Goal: Task Accomplishment & Management: Use online tool/utility

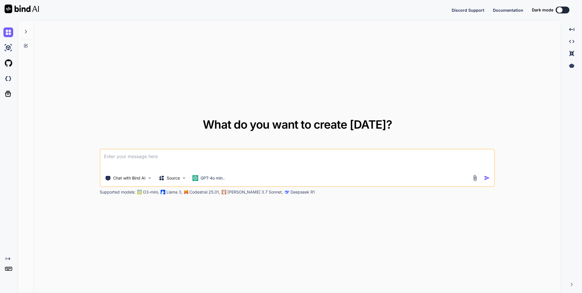
type textarea "x"
click at [12, 82] on img at bounding box center [8, 79] width 10 height 10
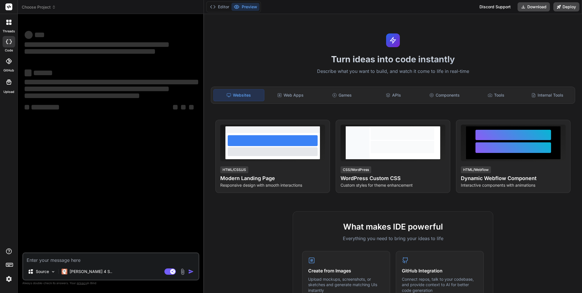
click at [54, 10] on header "Choose Project Created with Pixso." at bounding box center [111, 7] width 186 height 14
click at [54, 9] on icon at bounding box center [54, 7] width 4 height 4
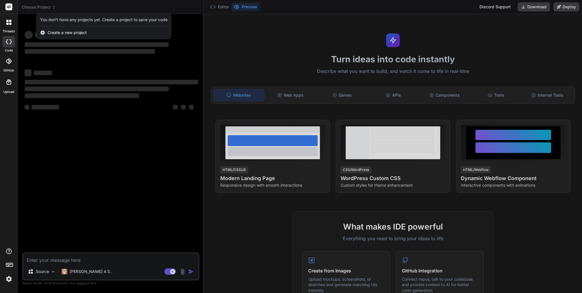
click at [157, 177] on div at bounding box center [291, 146] width 582 height 293
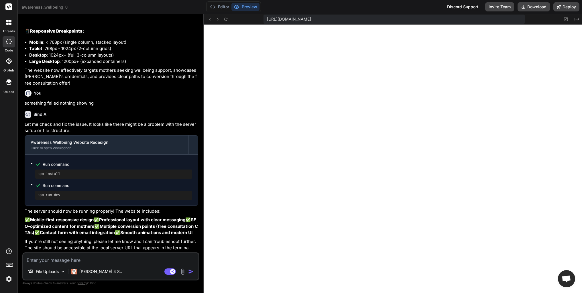
scroll to position [190, 0]
click at [563, 9] on button "Deploy" at bounding box center [566, 6] width 26 height 9
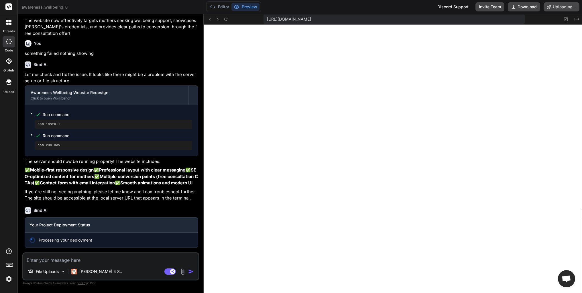
scroll to position [659, 0]
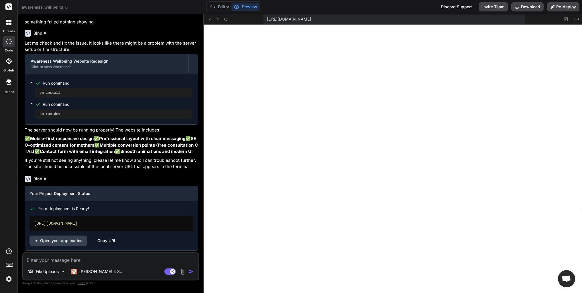
click at [482, 16] on div "[URL][DOMAIN_NAME]" at bounding box center [393, 19] width 261 height 9
click at [456, 19] on div "[URL][DOMAIN_NAME]" at bounding box center [393, 19] width 261 height 9
click at [311, 19] on span "[URL][DOMAIN_NAME]" at bounding box center [289, 19] width 44 height 6
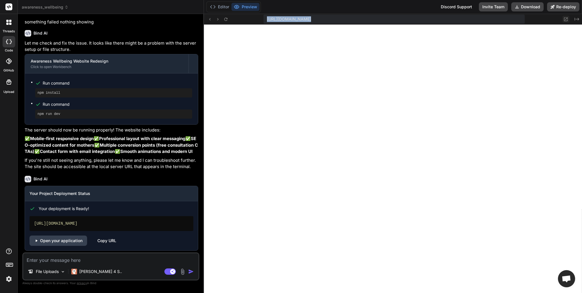
click at [568, 19] on icon at bounding box center [565, 19] width 5 height 5
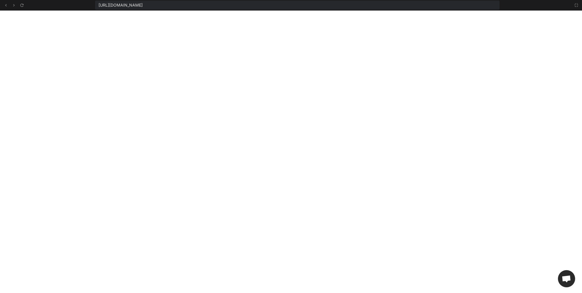
click at [143, 5] on span "[URL][DOMAIN_NAME]" at bounding box center [120, 5] width 44 height 6
copy div "[URL][DOMAIN_NAME]"
click at [576, 6] on icon at bounding box center [576, 5] width 5 height 5
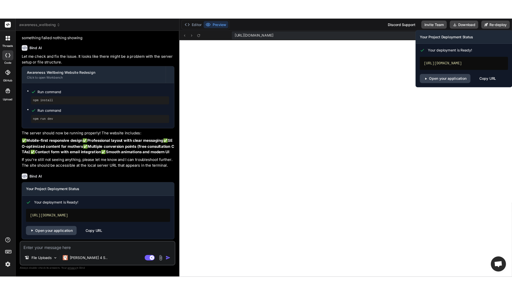
scroll to position [256, 0]
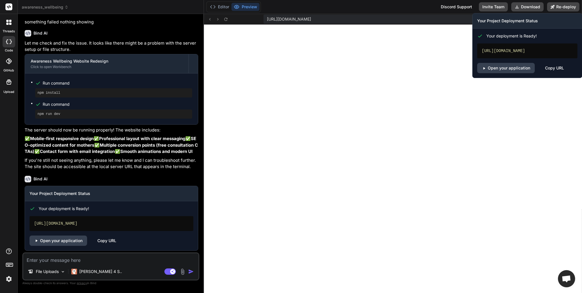
drag, startPoint x: 500, startPoint y: 58, endPoint x: 497, endPoint y: 55, distance: 3.9
click at [497, 55] on div "[URL][DOMAIN_NAME]" at bounding box center [527, 51] width 100 height 15
click at [549, 70] on div "Copy URL" at bounding box center [554, 68] width 19 height 10
drag, startPoint x: 502, startPoint y: 56, endPoint x: 482, endPoint y: 51, distance: 20.3
click at [479, 50] on div "[URL][DOMAIN_NAME]" at bounding box center [527, 51] width 100 height 15
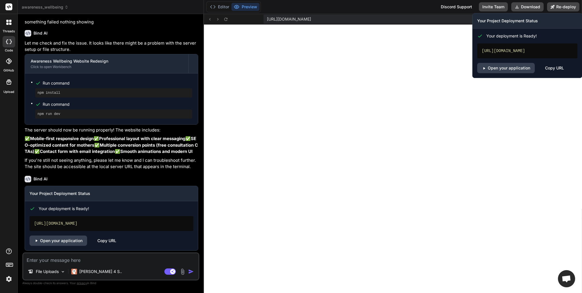
copy div "[URL][DOMAIN_NAME]"
click at [499, 73] on link "Open your application" at bounding box center [506, 68] width 58 height 10
click at [563, 9] on button "Re-deploy" at bounding box center [563, 6] width 32 height 9
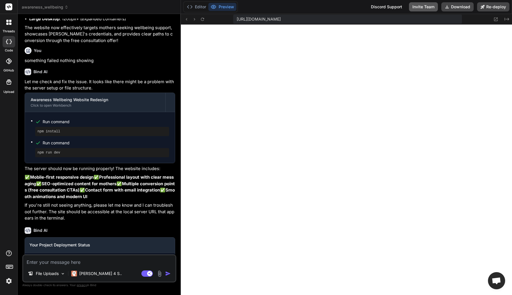
scroll to position [704, 0]
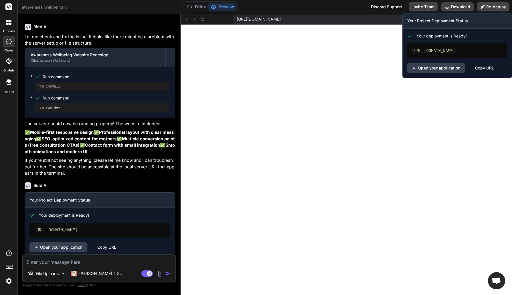
copy div "[URL][DOMAIN_NAME]"
drag, startPoint x: 437, startPoint y: 58, endPoint x: 405, endPoint y: 48, distance: 33.1
click at [405, 48] on div "Your deployment is Ready! [URL][DOMAIN_NAME] Open your application Copy URL" at bounding box center [457, 51] width 109 height 45
click at [484, 72] on div "Copy URL" at bounding box center [484, 68] width 19 height 10
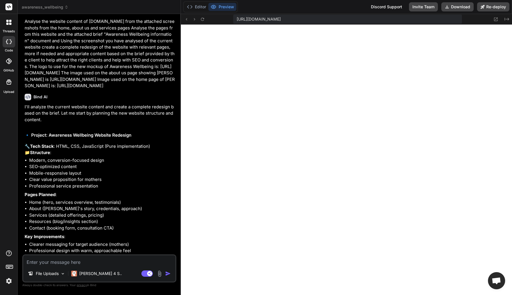
scroll to position [0, 0]
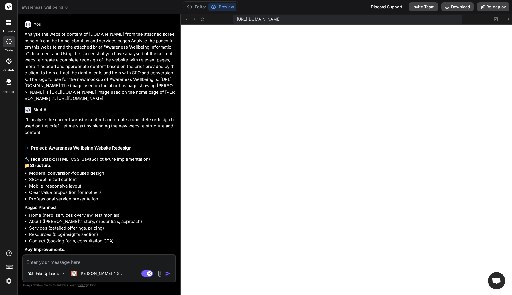
click at [66, 10] on header "awareness_wellbeing Created with Pixso." at bounding box center [99, 7] width 163 height 14
click at [66, 9] on icon at bounding box center [66, 7] width 4 height 4
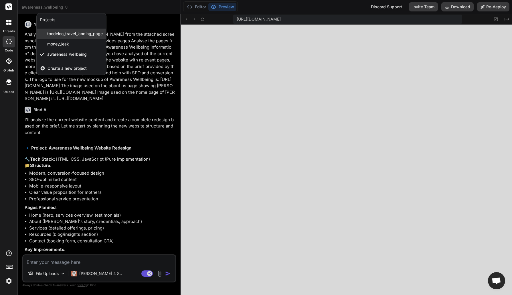
click at [78, 35] on span "toodeloo_travel_landing_page" at bounding box center [75, 34] width 56 height 6
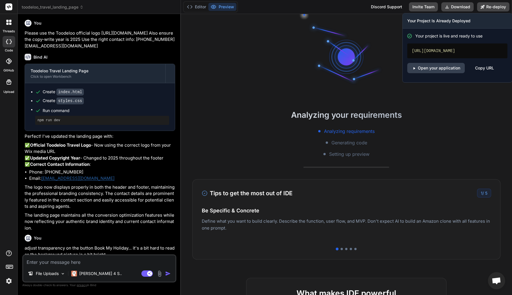
scroll to position [584, 0]
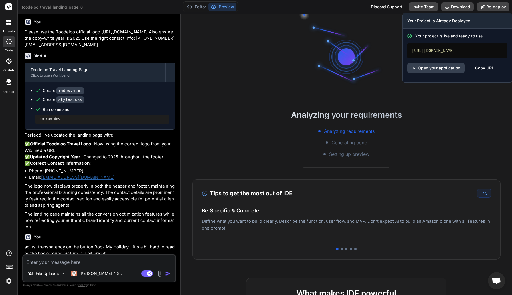
click at [480, 71] on div "Copy URL" at bounding box center [484, 68] width 19 height 10
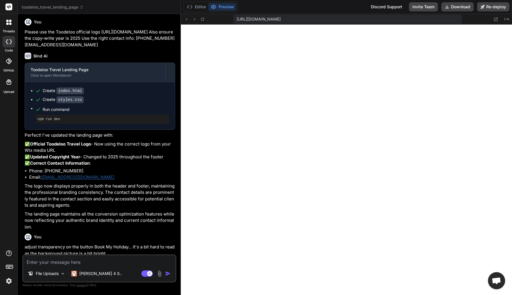
scroll to position [517, 0]
click at [75, 9] on span "toodeloo_travel_landing_page" at bounding box center [53, 7] width 62 height 6
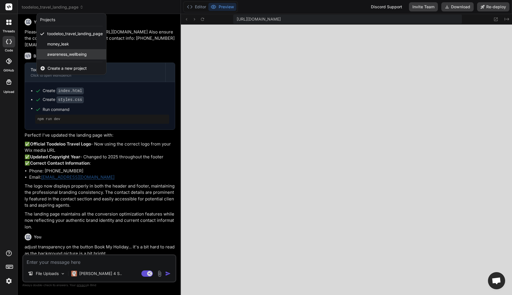
click at [74, 55] on span "awareness_wellbeing" at bounding box center [67, 55] width 40 height 6
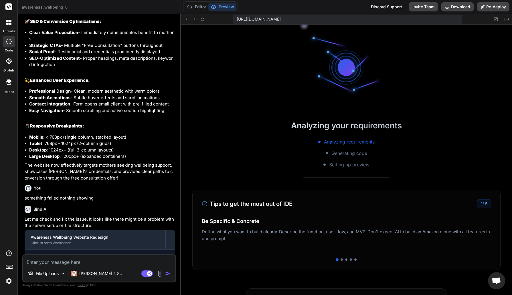
scroll to position [821, 0]
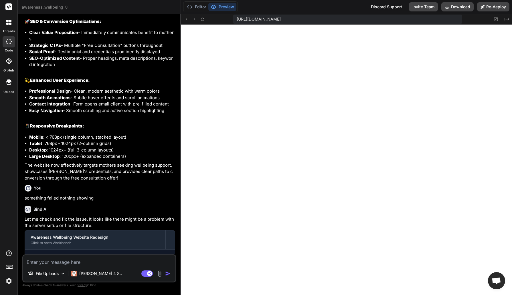
click at [61, 7] on span "awareness_wellbeing" at bounding box center [45, 7] width 47 height 6
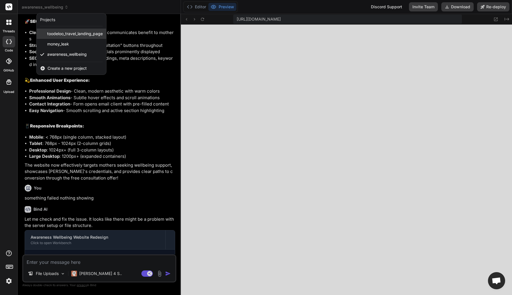
click at [59, 35] on span "toodeloo_travel_landing_page" at bounding box center [75, 34] width 56 height 6
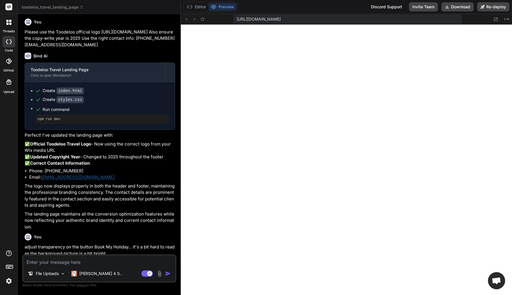
scroll to position [1126, 0]
click at [86, 7] on div "toodeloo_travel_landing_page" at bounding box center [99, 7] width 155 height 6
click at [82, 7] on icon at bounding box center [82, 7] width 4 height 4
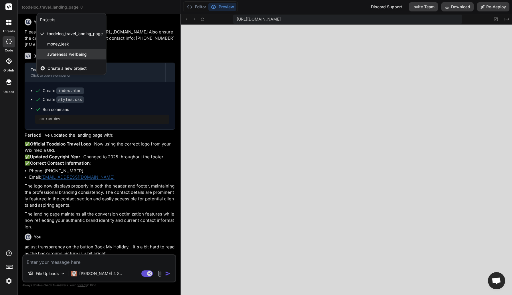
click at [73, 55] on span "awareness_wellbeing" at bounding box center [67, 55] width 40 height 6
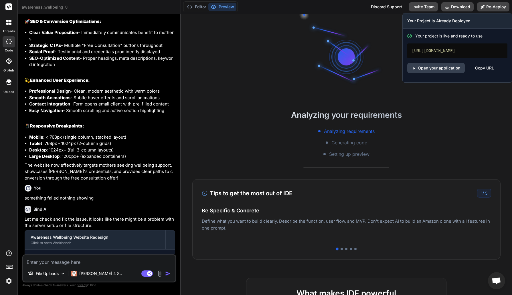
scroll to position [1219, 0]
click at [482, 73] on div "Copy URL" at bounding box center [484, 68] width 19 height 10
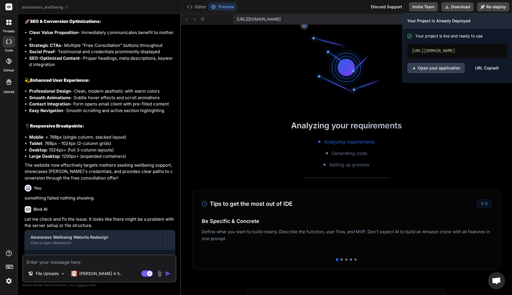
scroll to position [1431, 0]
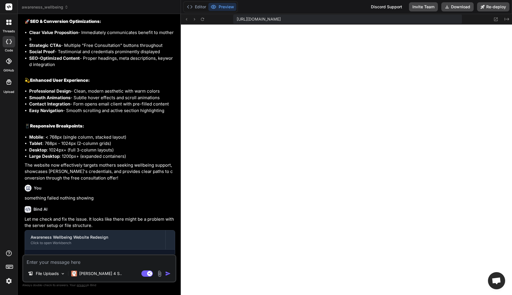
type textarea "x"
